Goal: Task Accomplishment & Management: Manage account settings

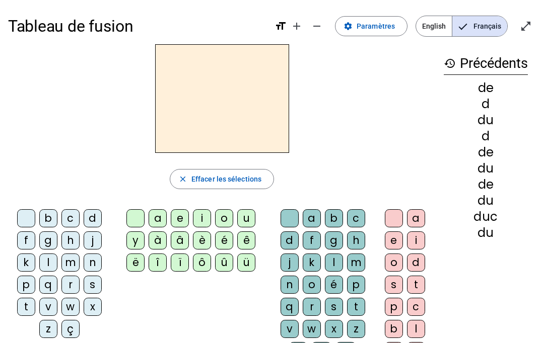
click at [379, 26] on span "Paramètres" at bounding box center [376, 26] width 38 height 12
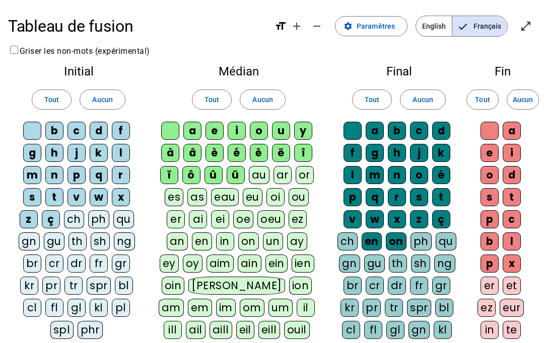
click at [259, 169] on div "au" at bounding box center [259, 175] width 21 height 18
click at [277, 171] on div "ar" at bounding box center [282, 175] width 18 height 18
click at [310, 176] on div "or" at bounding box center [305, 175] width 18 height 18
click at [182, 192] on div "es" at bounding box center [174, 197] width 19 height 18
click at [206, 191] on div "as" at bounding box center [198, 197] width 20 height 18
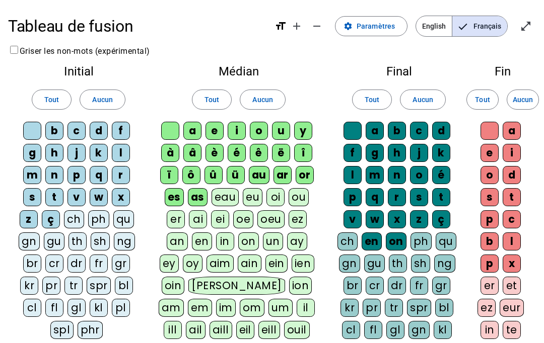
click at [224, 199] on div "eau" at bounding box center [225, 197] width 28 height 18
click at [244, 200] on div "eu" at bounding box center [253, 197] width 20 height 18
click at [274, 188] on div "oi" at bounding box center [276, 197] width 18 height 18
click at [297, 192] on div "ou" at bounding box center [299, 197] width 20 height 18
click at [184, 215] on div "er" at bounding box center [176, 219] width 18 height 18
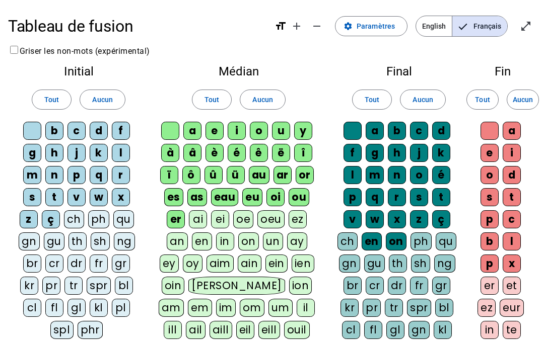
click at [205, 216] on div "ai" at bounding box center [198, 219] width 18 height 18
click at [221, 210] on div "ei" at bounding box center [220, 219] width 18 height 18
click at [246, 211] on div "oe" at bounding box center [243, 219] width 20 height 18
click at [267, 214] on div "oeu" at bounding box center [270, 219] width 27 height 18
click at [296, 215] on div "ez" at bounding box center [298, 219] width 18 height 18
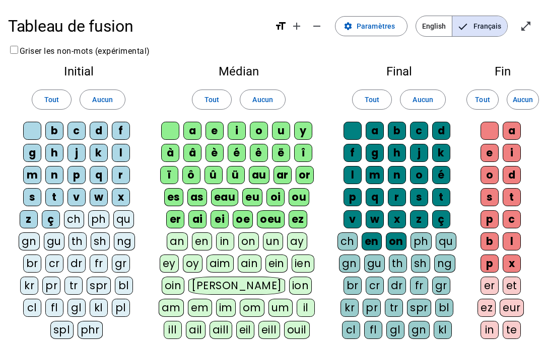
click at [183, 235] on div "an" at bounding box center [177, 242] width 21 height 18
click at [211, 243] on div "en" at bounding box center [201, 242] width 20 height 18
click at [227, 244] on div "in" at bounding box center [225, 242] width 18 height 18
click at [241, 237] on div "on" at bounding box center [248, 242] width 21 height 18
click at [278, 242] on div "un" at bounding box center [272, 242] width 20 height 18
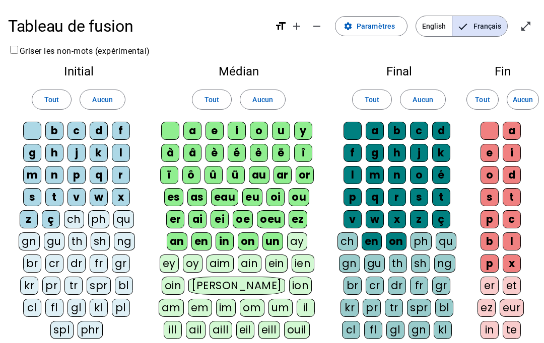
click at [302, 236] on div "ay" at bounding box center [297, 242] width 20 height 18
click at [175, 259] on div "ey" at bounding box center [169, 264] width 19 height 18
click at [200, 262] on div "oy" at bounding box center [193, 264] width 20 height 18
click at [226, 259] on div "aim" at bounding box center [221, 264] width 28 height 18
click at [248, 258] on div "ain" at bounding box center [251, 264] width 24 height 18
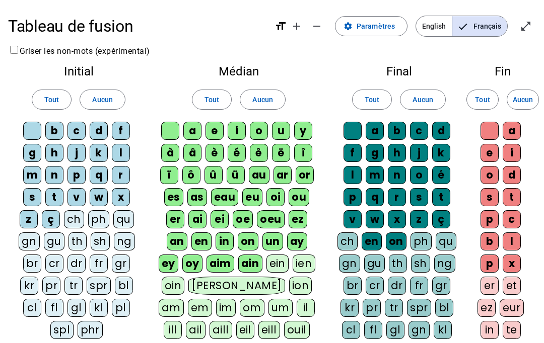
click at [280, 263] on div "ein" at bounding box center [277, 264] width 23 height 18
click at [305, 257] on div "ien" at bounding box center [304, 264] width 23 height 18
click at [172, 289] on div "oin" at bounding box center [173, 286] width 23 height 18
click at [207, 282] on div "[PERSON_NAME]" at bounding box center [237, 286] width 96 height 18
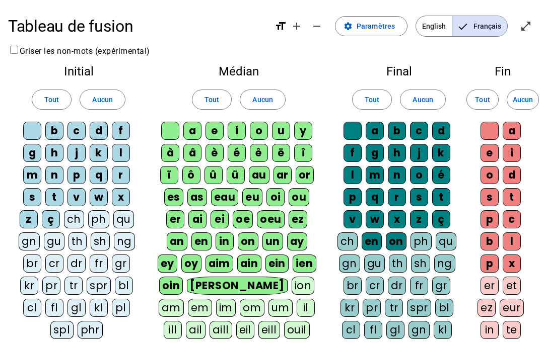
click at [292, 282] on div "ion" at bounding box center [303, 286] width 23 height 18
click at [184, 299] on div "am" at bounding box center [171, 308] width 25 height 18
click at [212, 299] on div "em" at bounding box center [200, 308] width 24 height 18
click at [183, 293] on div "oin" at bounding box center [171, 286] width 24 height 18
click at [182, 280] on div "oin" at bounding box center [170, 286] width 23 height 18
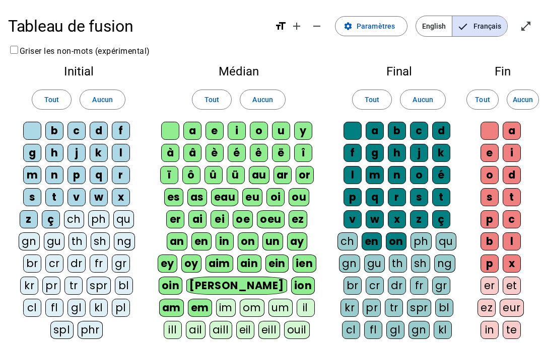
click at [216, 305] on div "im" at bounding box center [226, 308] width 20 height 18
click at [240, 303] on div "om" at bounding box center [252, 308] width 25 height 18
click at [269, 304] on div "um" at bounding box center [281, 308] width 24 height 18
click at [297, 305] on div "il" at bounding box center [306, 308] width 18 height 18
click at [182, 321] on div "ill" at bounding box center [173, 330] width 18 height 18
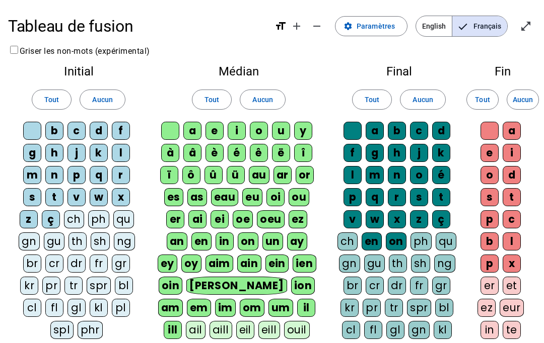
click at [205, 321] on div "ail" at bounding box center [196, 330] width 20 height 18
click at [209, 333] on div "aill" at bounding box center [220, 330] width 23 height 18
click at [209, 337] on div "aill" at bounding box center [220, 330] width 23 height 18
click at [209, 327] on div "aill" at bounding box center [220, 330] width 23 height 18
click at [237, 334] on div "eil" at bounding box center [246, 330] width 19 height 18
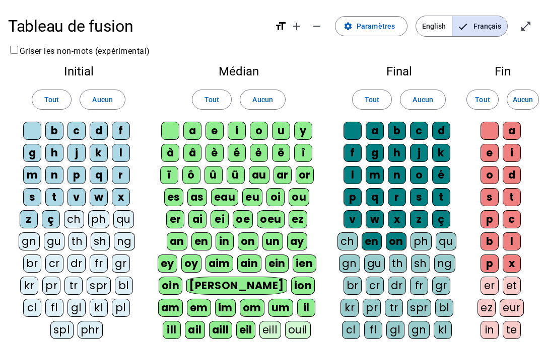
click at [259, 326] on div "eill" at bounding box center [270, 330] width 22 height 18
click at [286, 329] on div "ouil" at bounding box center [299, 330] width 26 height 18
click at [88, 213] on div "ph" at bounding box center [98, 219] width 21 height 18
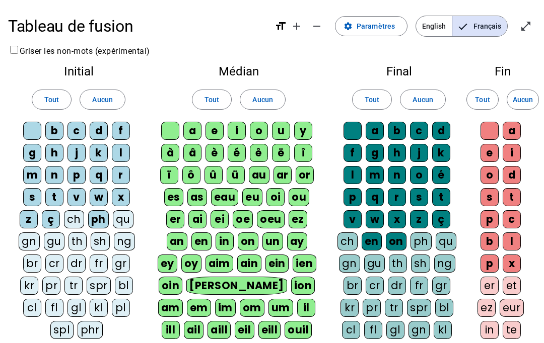
click at [73, 220] on div "ch" at bounding box center [74, 219] width 20 height 18
click at [120, 211] on div "qu" at bounding box center [123, 219] width 21 height 18
click at [38, 233] on div "gn" at bounding box center [29, 242] width 21 height 18
click at [61, 241] on div "gu" at bounding box center [53, 242] width 21 height 18
click at [80, 238] on div "th" at bounding box center [77, 242] width 18 height 18
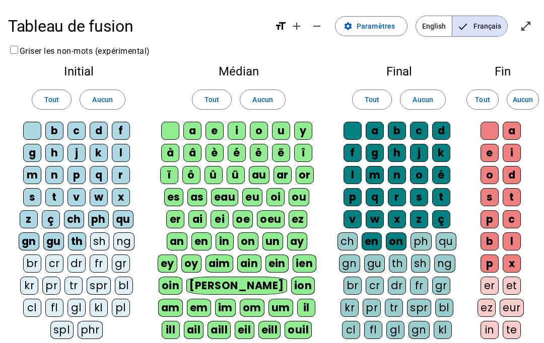
click at [102, 237] on div "sh" at bounding box center [99, 242] width 19 height 18
click at [133, 235] on div "ng" at bounding box center [124, 242] width 21 height 18
click at [40, 255] on letter-bubble "br" at bounding box center [34, 266] width 22 height 22
click at [62, 257] on div "cr" at bounding box center [54, 264] width 18 height 18
click at [80, 257] on div "dr" at bounding box center [76, 264] width 18 height 18
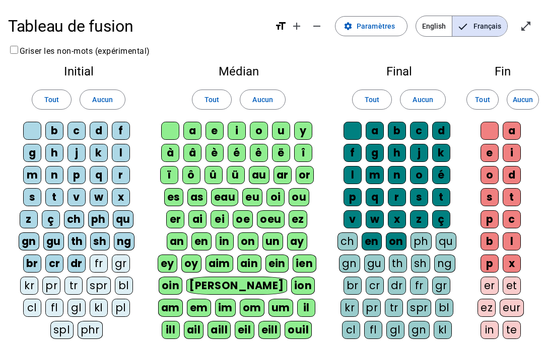
click at [98, 262] on div "fr" at bounding box center [99, 264] width 18 height 18
click at [122, 256] on div "gr" at bounding box center [121, 264] width 18 height 18
click at [36, 279] on div "kr" at bounding box center [29, 286] width 18 height 18
click at [59, 277] on div "pr" at bounding box center [51, 286] width 18 height 18
click at [74, 280] on div "tr" at bounding box center [73, 286] width 18 height 18
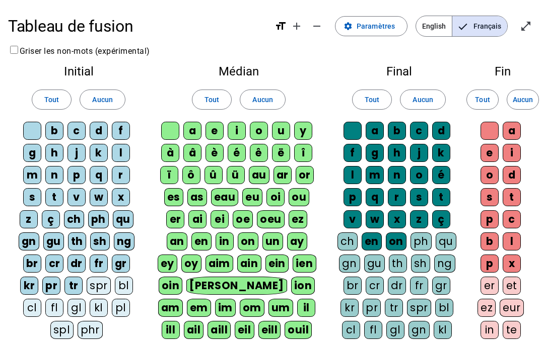
click at [103, 282] on div "spr" at bounding box center [99, 286] width 24 height 18
click at [132, 280] on div "bl" at bounding box center [124, 286] width 18 height 18
click at [34, 303] on div "cl" at bounding box center [32, 308] width 18 height 18
click at [54, 311] on div "fl" at bounding box center [54, 308] width 18 height 18
click at [83, 299] on div "gl" at bounding box center [76, 308] width 18 height 18
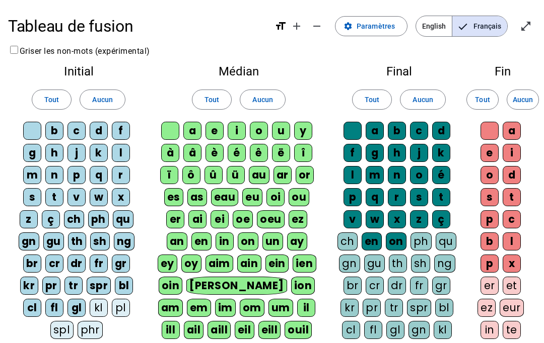
click at [106, 299] on letter-bubble "kl" at bounding box center [101, 310] width 22 height 22
click at [132, 300] on letter-bubble "pl" at bounding box center [123, 310] width 22 height 22
click at [62, 323] on div "spl" at bounding box center [61, 330] width 23 height 18
click at [85, 325] on div "phr" at bounding box center [91, 330] width 26 height 18
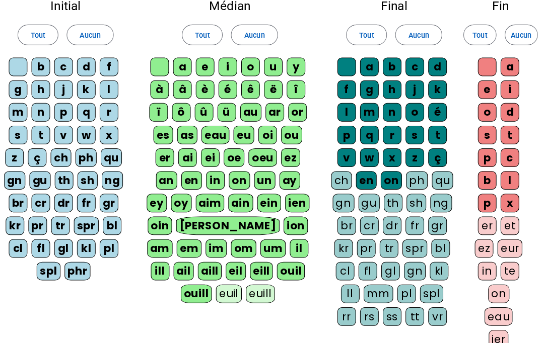
scroll to position [66, 0]
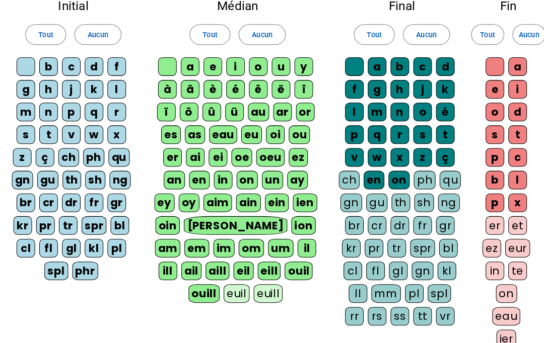
click at [258, 271] on div "eill" at bounding box center [269, 264] width 23 height 18
click at [254, 283] on div "euill" at bounding box center [268, 286] width 28 height 18
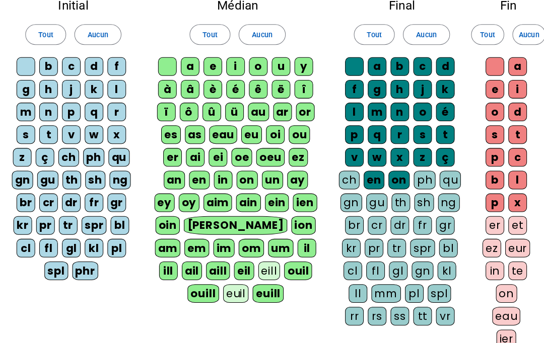
click at [259, 255] on letter-bubble "eill" at bounding box center [272, 266] width 26 height 22
click at [225, 284] on div "euil" at bounding box center [237, 286] width 25 height 18
click at [343, 198] on div "gn" at bounding box center [349, 198] width 21 height 18
click at [349, 173] on div "ch" at bounding box center [347, 176] width 20 height 18
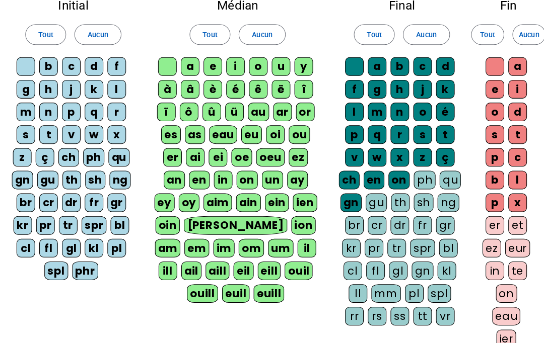
click at [432, 161] on div "ç" at bounding box center [441, 154] width 18 height 18
click at [410, 171] on div "ph" at bounding box center [420, 176] width 21 height 18
click at [436, 149] on div "ç" at bounding box center [441, 154] width 18 height 18
click at [436, 179] on div "qu" at bounding box center [446, 176] width 21 height 18
click at [364, 200] on div "gu" at bounding box center [374, 198] width 21 height 18
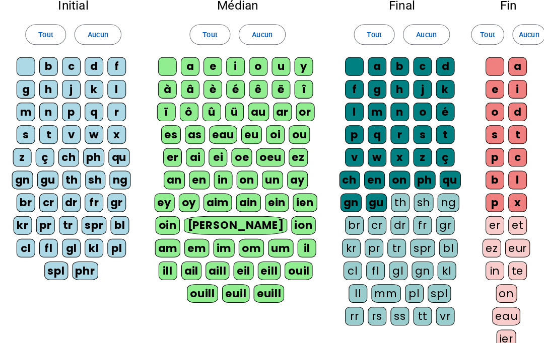
click at [397, 196] on div "th" at bounding box center [397, 198] width 18 height 18
click at [418, 196] on div "sh" at bounding box center [419, 198] width 19 height 18
click at [443, 196] on div "ng" at bounding box center [444, 198] width 21 height 18
click at [347, 224] on div "br" at bounding box center [352, 220] width 18 height 18
click at [375, 222] on div "cr" at bounding box center [375, 220] width 18 height 18
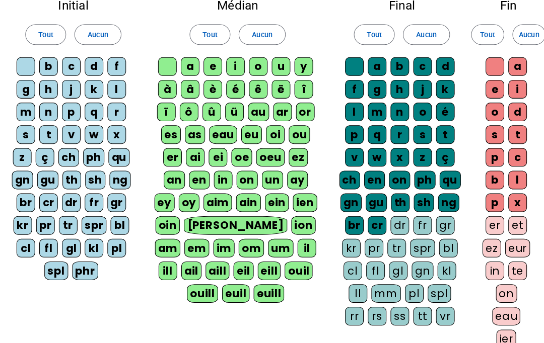
click at [395, 205] on div "th" at bounding box center [397, 198] width 18 height 18
click at [389, 194] on div "th" at bounding box center [397, 198] width 18 height 18
click at [395, 223] on div "dr" at bounding box center [397, 220] width 18 height 18
click at [420, 218] on div "fr" at bounding box center [419, 220] width 18 height 18
click at [443, 217] on div "gr" at bounding box center [441, 220] width 18 height 18
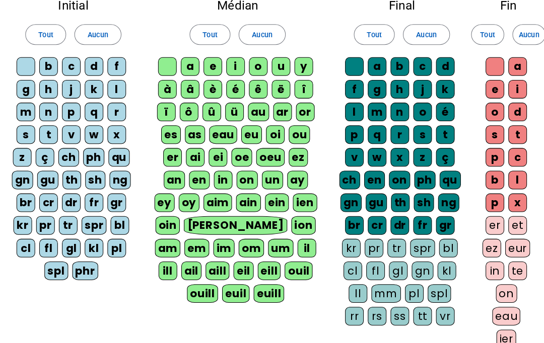
click at [341, 241] on div "kr" at bounding box center [349, 242] width 18 height 18
click at [363, 241] on div "pr" at bounding box center [372, 242] width 18 height 18
click at [391, 234] on div "tr" at bounding box center [394, 242] width 18 height 18
click at [417, 242] on div "spr" at bounding box center [419, 242] width 24 height 18
click at [437, 237] on div "bl" at bounding box center [444, 242] width 18 height 18
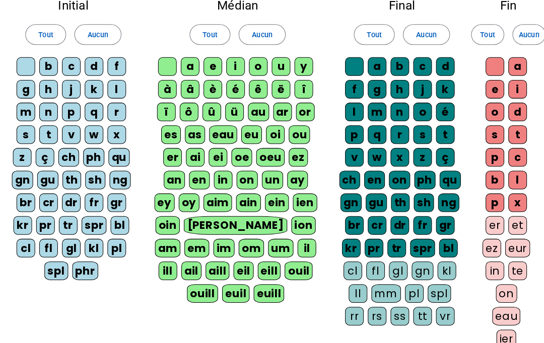
click at [345, 257] on div "cl" at bounding box center [351, 264] width 18 height 18
click at [367, 258] on div "fl" at bounding box center [373, 264] width 18 height 18
click at [395, 260] on div "gl" at bounding box center [395, 264] width 18 height 18
click at [415, 260] on div "gn" at bounding box center [418, 264] width 21 height 18
click at [434, 262] on div "kl" at bounding box center [443, 264] width 18 height 18
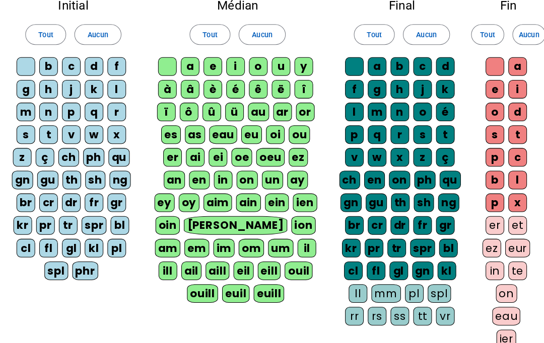
click at [347, 288] on div "ll" at bounding box center [356, 286] width 18 height 18
click at [365, 271] on div "fl" at bounding box center [374, 264] width 18 height 18
click at [402, 285] on div "pl" at bounding box center [411, 286] width 18 height 18
click at [372, 259] on div "fl" at bounding box center [374, 264] width 18 height 18
click at [369, 280] on div "mm" at bounding box center [383, 286] width 29 height 18
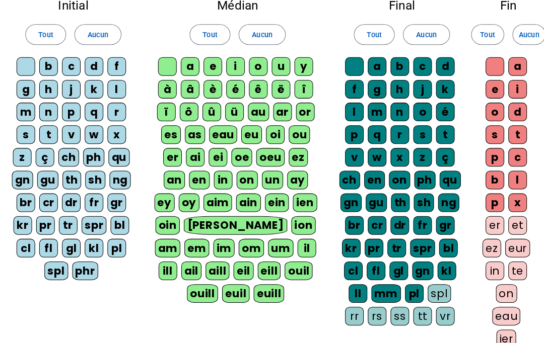
click at [433, 281] on div "spl" at bounding box center [435, 286] width 23 height 18
click at [343, 309] on div "rr" at bounding box center [352, 309] width 18 height 18
click at [369, 307] on div "rs" at bounding box center [375, 309] width 18 height 18
click at [402, 298] on letter-bubble "pl" at bounding box center [413, 288] width 22 height 22
click at [415, 305] on div "tt" at bounding box center [419, 309] width 18 height 18
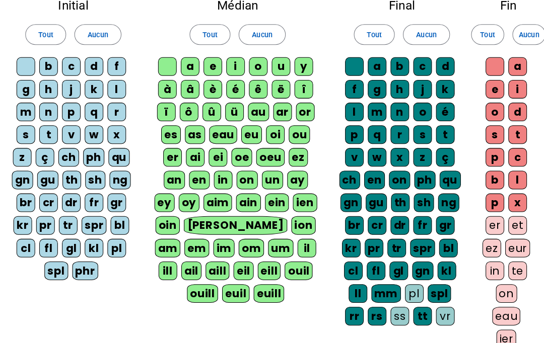
click at [402, 284] on div "pl" at bounding box center [411, 286] width 18 height 18
click at [388, 308] on div "ss" at bounding box center [397, 309] width 18 height 18
click at [435, 309] on div "vr" at bounding box center [442, 309] width 18 height 18
click at [487, 216] on div "er" at bounding box center [489, 220] width 18 height 18
click at [503, 204] on div "x" at bounding box center [512, 198] width 18 height 18
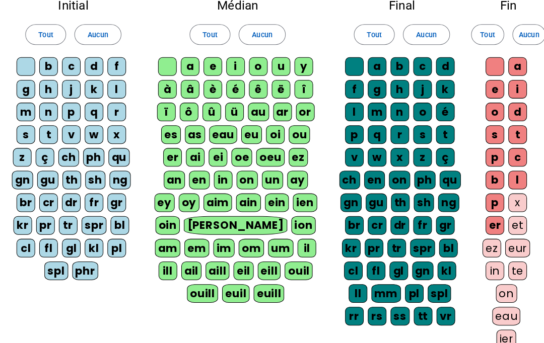
click at [503, 189] on div "x" at bounding box center [512, 198] width 18 height 18
click at [504, 219] on div "et" at bounding box center [512, 220] width 18 height 18
click at [484, 241] on div "ez" at bounding box center [486, 242] width 18 height 18
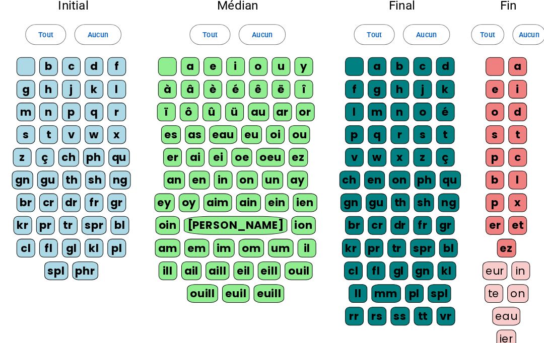
click at [502, 255] on div "eur" at bounding box center [489, 264] width 24 height 18
click at [483, 285] on div "in" at bounding box center [489, 286] width 18 height 18
click at [507, 279] on div "te" at bounding box center [512, 286] width 18 height 18
click at [492, 306] on div "on" at bounding box center [500, 309] width 21 height 18
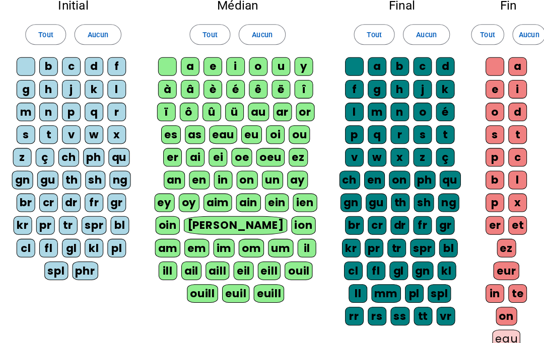
click at [500, 323] on div "eau" at bounding box center [501, 331] width 28 height 18
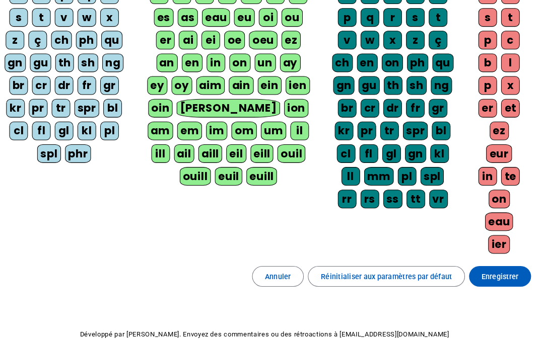
scroll to position [180, 0]
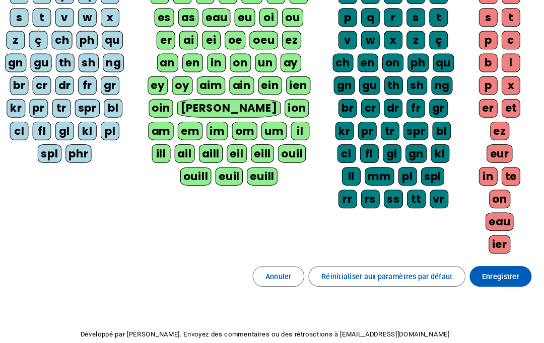
click at [505, 267] on span "Enregistrer" at bounding box center [501, 270] width 36 height 12
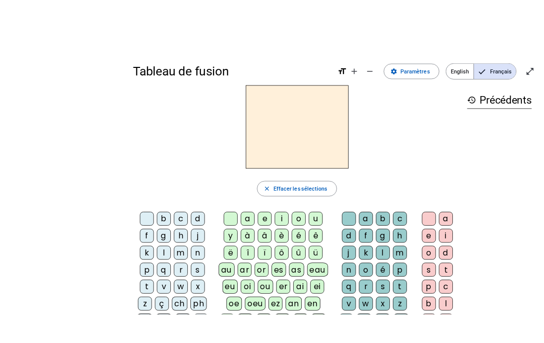
scroll to position [2, 0]
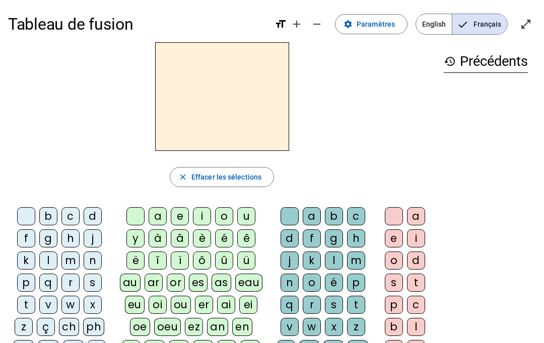
click at [323, 21] on mat-icon "remove" at bounding box center [317, 24] width 12 height 12
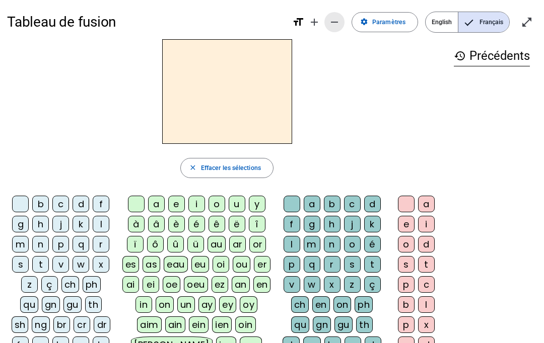
click at [318, 25] on mat-icon "add" at bounding box center [314, 22] width 12 height 12
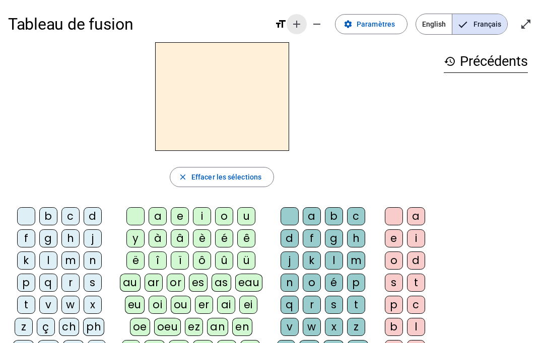
click at [323, 22] on mat-icon "remove" at bounding box center [317, 24] width 12 height 12
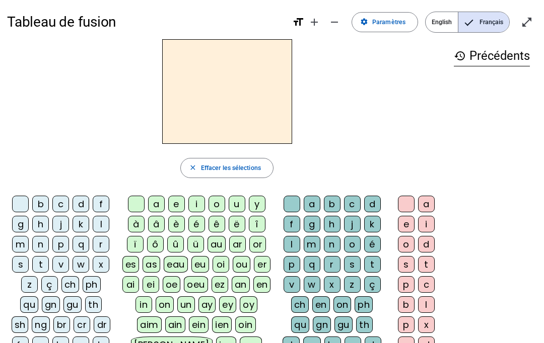
click at [342, 22] on span "Diminuer la taille de la police" at bounding box center [334, 22] width 24 height 24
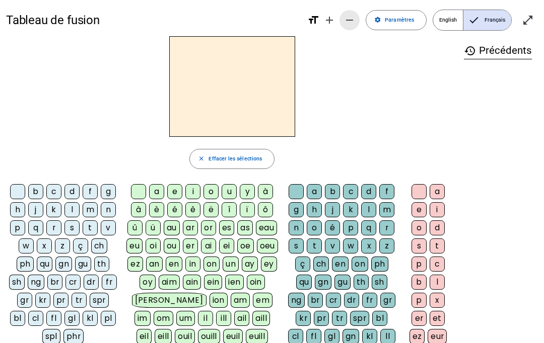
click at [360, 16] on span "Diminuer la taille de la police" at bounding box center [349, 20] width 24 height 24
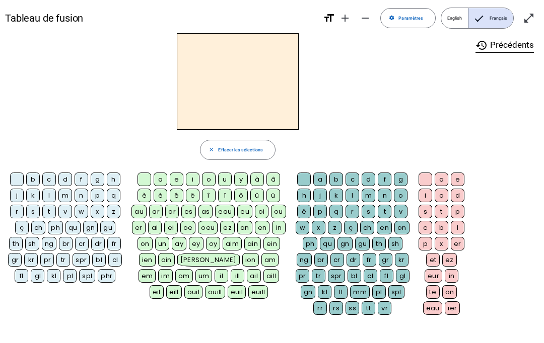
click at [351, 14] on mat-icon "add" at bounding box center [345, 18] width 12 height 12
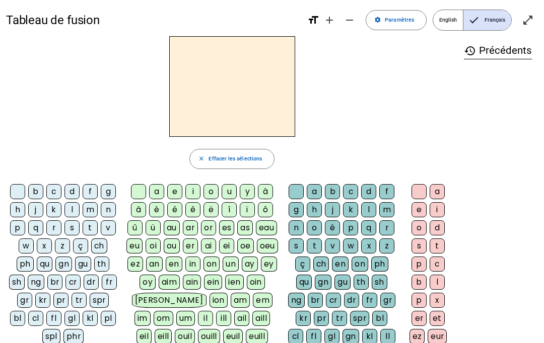
click at [340, 21] on span "Diminuer la taille de la police" at bounding box center [349, 20] width 24 height 24
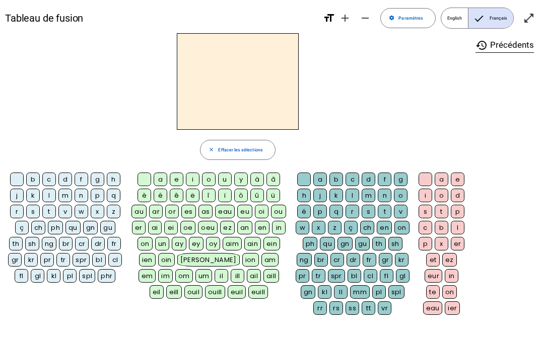
click at [351, 20] on mat-icon "add" at bounding box center [345, 18] width 12 height 12
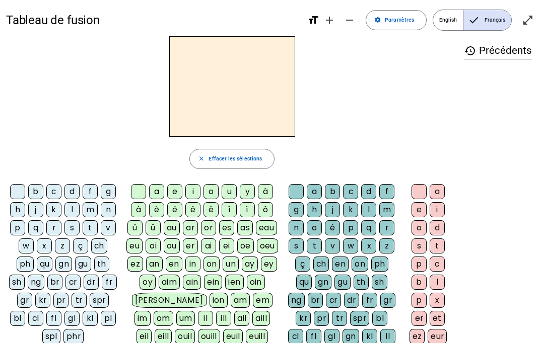
click at [335, 17] on mat-icon "add" at bounding box center [329, 20] width 12 height 12
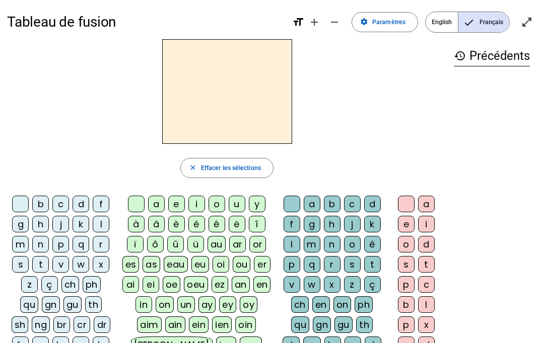
click at [315, 29] on span "Augmenter la taille de la police" at bounding box center [314, 22] width 24 height 24
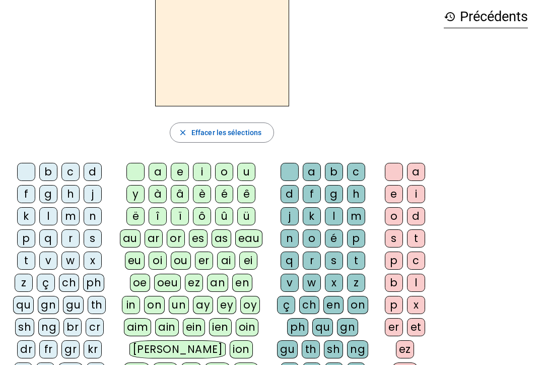
scroll to position [46, 0]
click at [74, 343] on div "spr" at bounding box center [70, 372] width 24 height 18
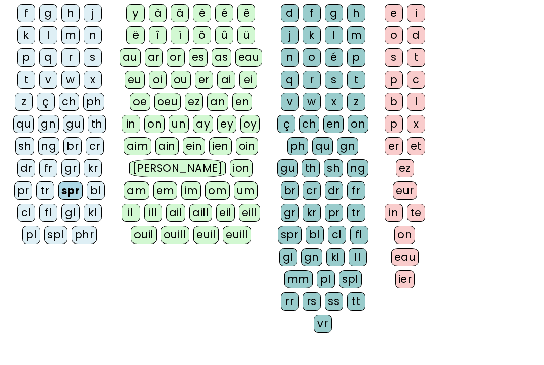
scroll to position [233, 0]
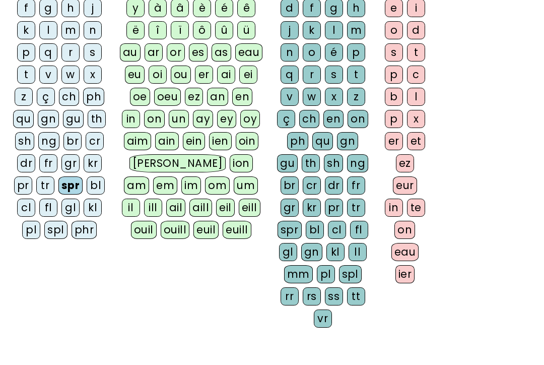
click at [223, 232] on div "euill" at bounding box center [237, 230] width 28 height 18
click at [296, 269] on div "mm" at bounding box center [298, 274] width 29 height 18
click at [409, 248] on div "eau" at bounding box center [405, 252] width 28 height 18
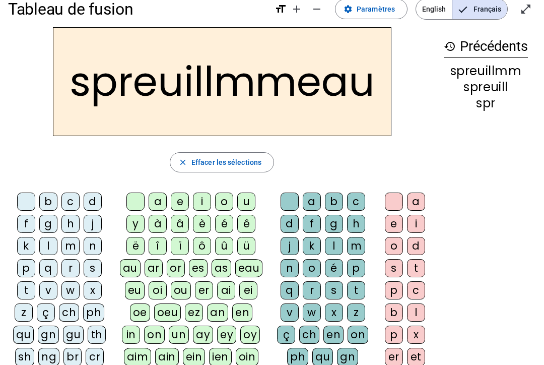
scroll to position [0, 0]
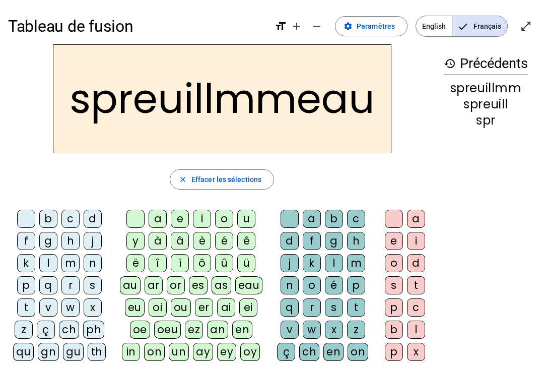
click at [239, 185] on span "button" at bounding box center [221, 179] width 103 height 24
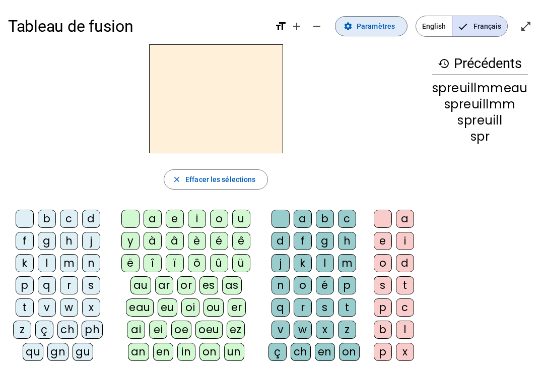
click at [375, 16] on span at bounding box center [371, 26] width 72 height 24
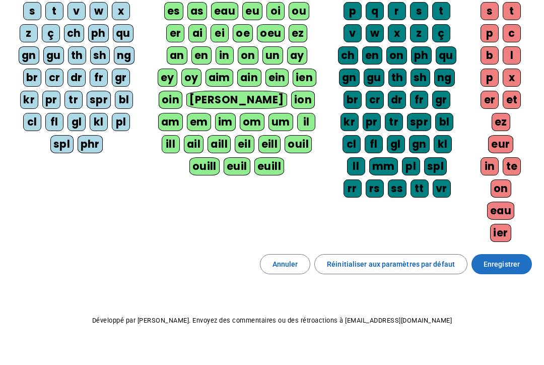
scroll to position [186, 0]
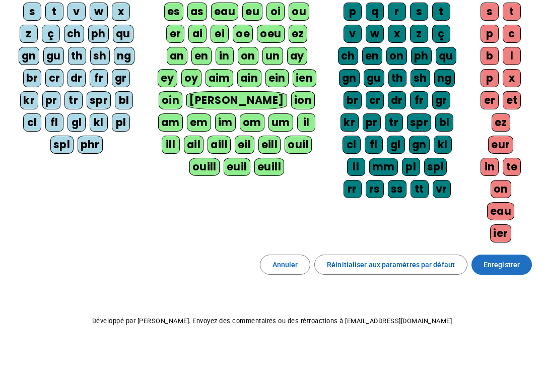
click at [511, 259] on span "Enregistrer" at bounding box center [501, 264] width 36 height 12
